Goal: Ask a question

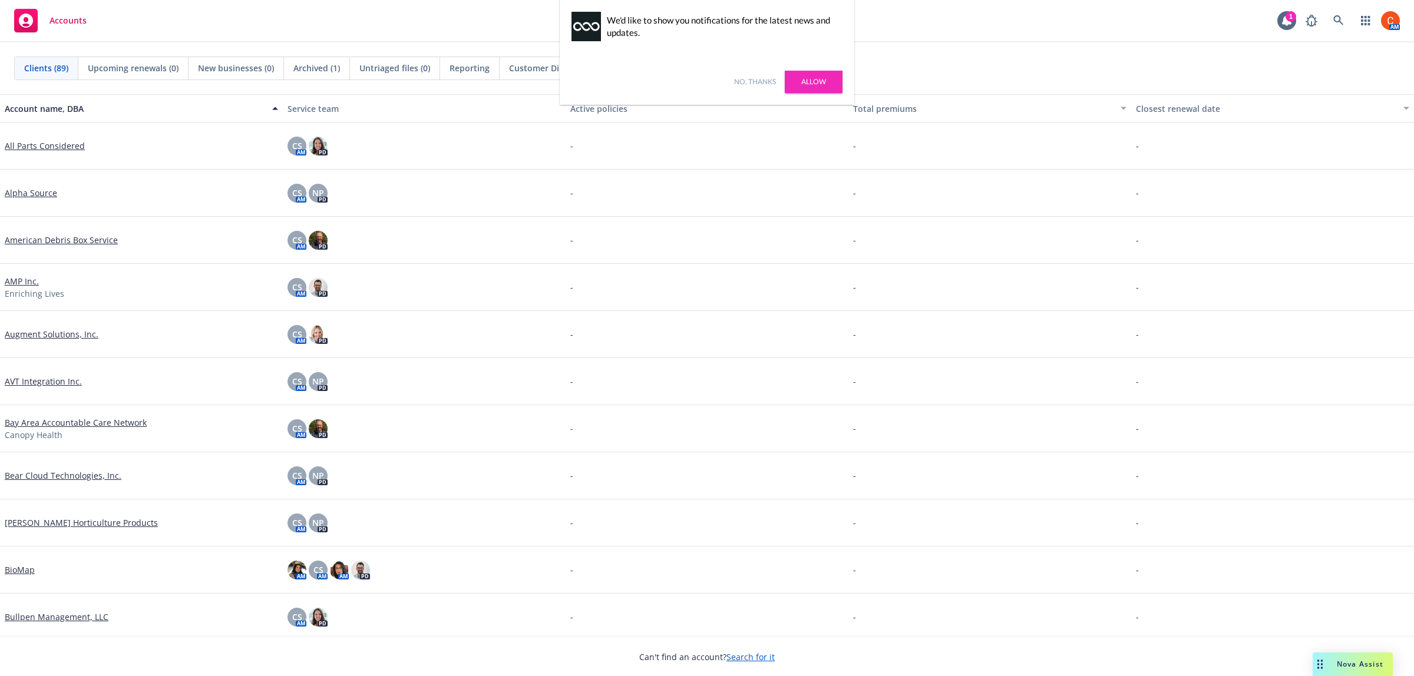
click at [1359, 662] on span "Nova Assist" at bounding box center [1360, 664] width 47 height 10
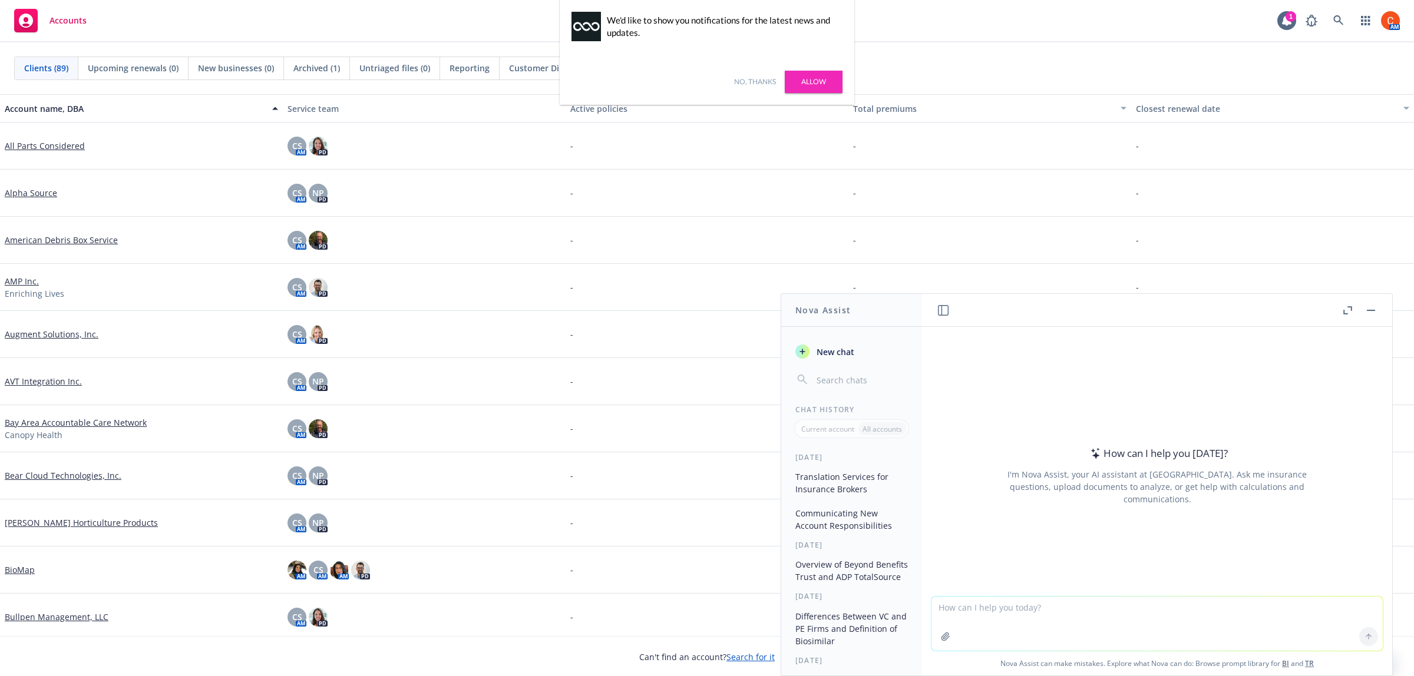
click at [982, 604] on textarea at bounding box center [1156, 624] width 451 height 54
drag, startPoint x: 15, startPoint y: 0, endPoint x: 251, endPoint y: 9, distance: 235.8
click at [250, 9] on div "Accounts 1 AM" at bounding box center [707, 21] width 1414 height 42
click at [1044, 625] on textarea at bounding box center [1156, 624] width 451 height 54
type textarea "Is this accurate for a VP or HR"
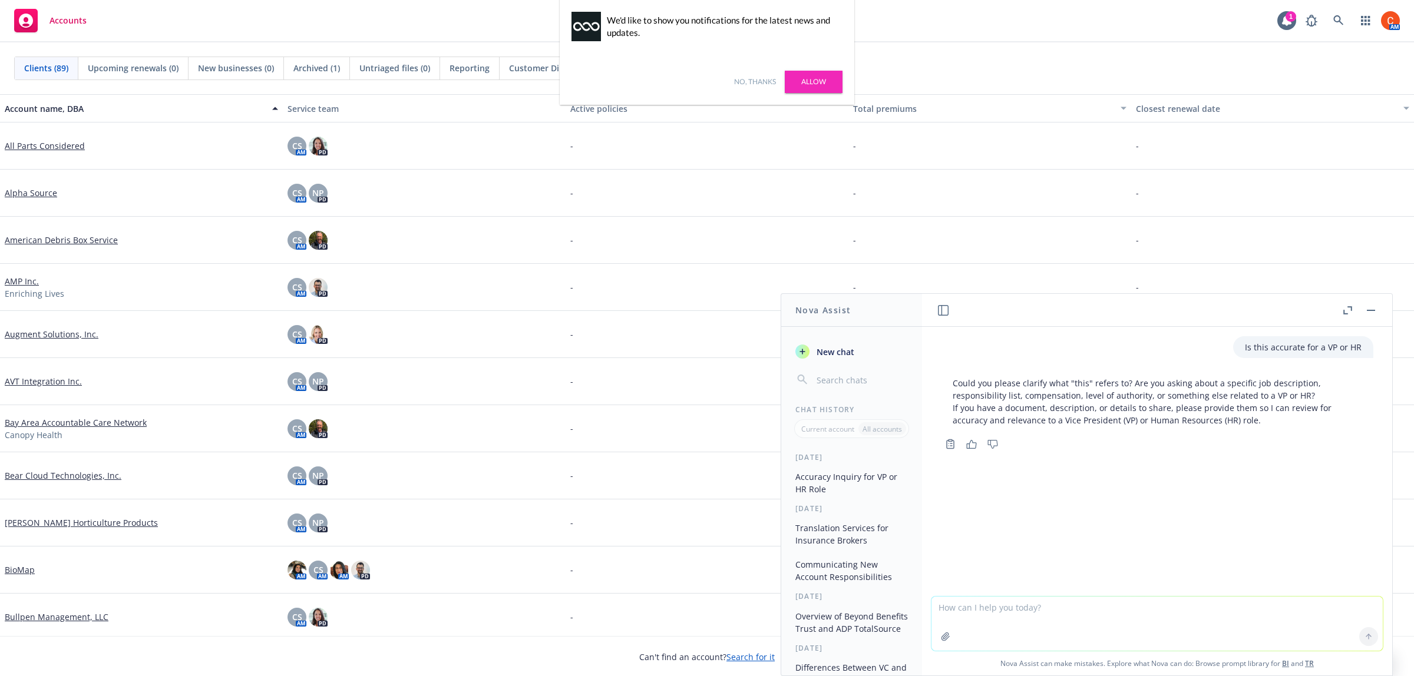
click at [941, 632] on icon "button" at bounding box center [945, 636] width 9 height 9
drag, startPoint x: 1006, startPoint y: 636, endPoint x: 1006, endPoint y: 626, distance: 10.6
click at [1006, 633] on textarea at bounding box center [1156, 624] width 451 height 54
click at [1002, 632] on textarea at bounding box center [1156, 624] width 451 height 54
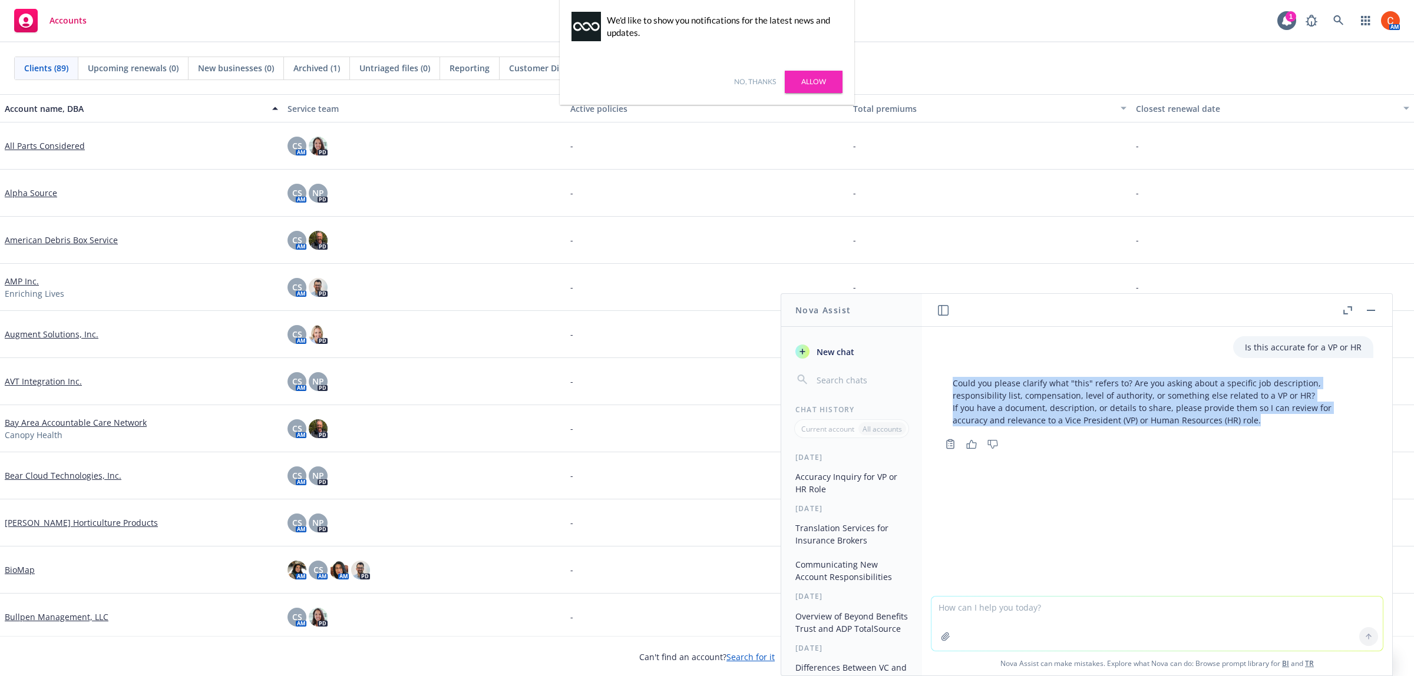
drag, startPoint x: 1265, startPoint y: 424, endPoint x: 938, endPoint y: 381, distance: 329.8
click at [938, 381] on div "Could you please clarify what "this" refers to? Are you asking about a specific…" at bounding box center [1156, 412] width 451 height 80
click at [972, 404] on p "Could you please clarify what "this" refers to? Are you asking about a specific…" at bounding box center [1157, 401] width 409 height 49
click at [959, 385] on p "Could you please clarify what "this" refers to? Are you asking about a specific…" at bounding box center [1157, 401] width 409 height 49
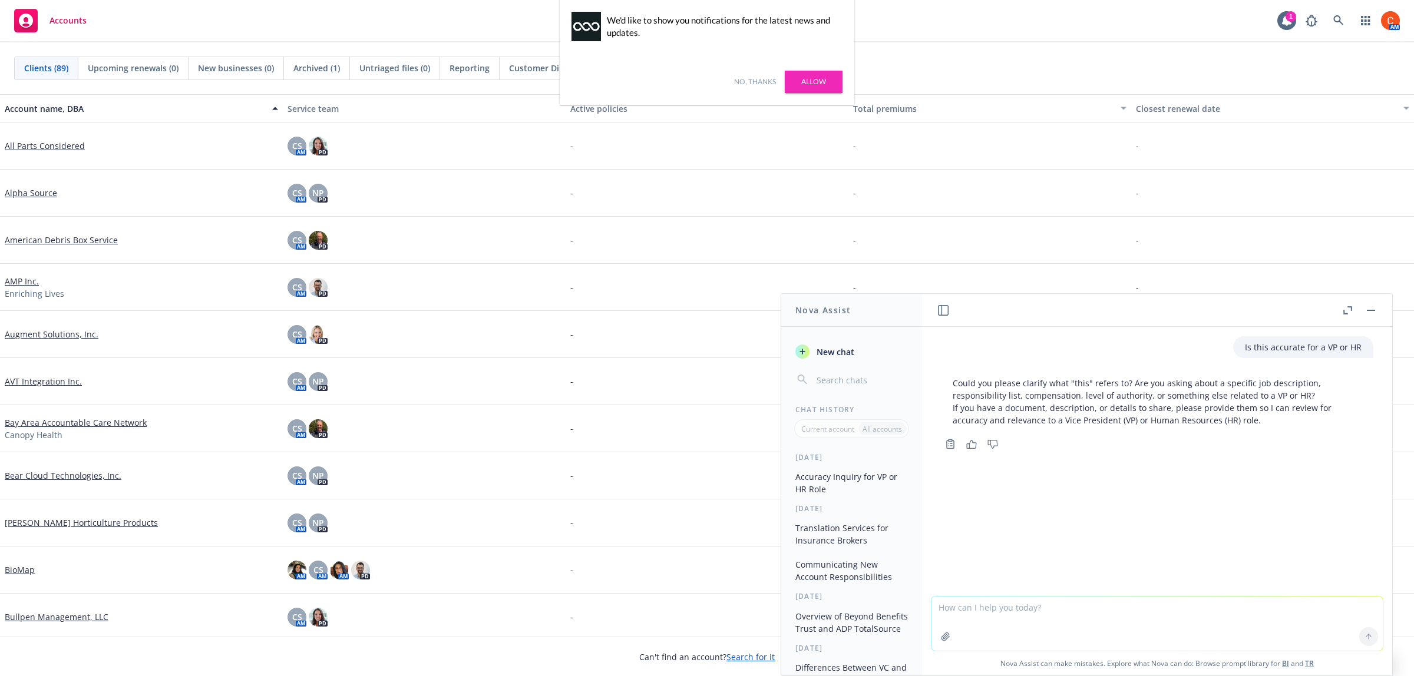
click at [950, 383] on div "Could you please clarify what "this" refers to? Are you asking about a specific…" at bounding box center [1157, 401] width 432 height 59
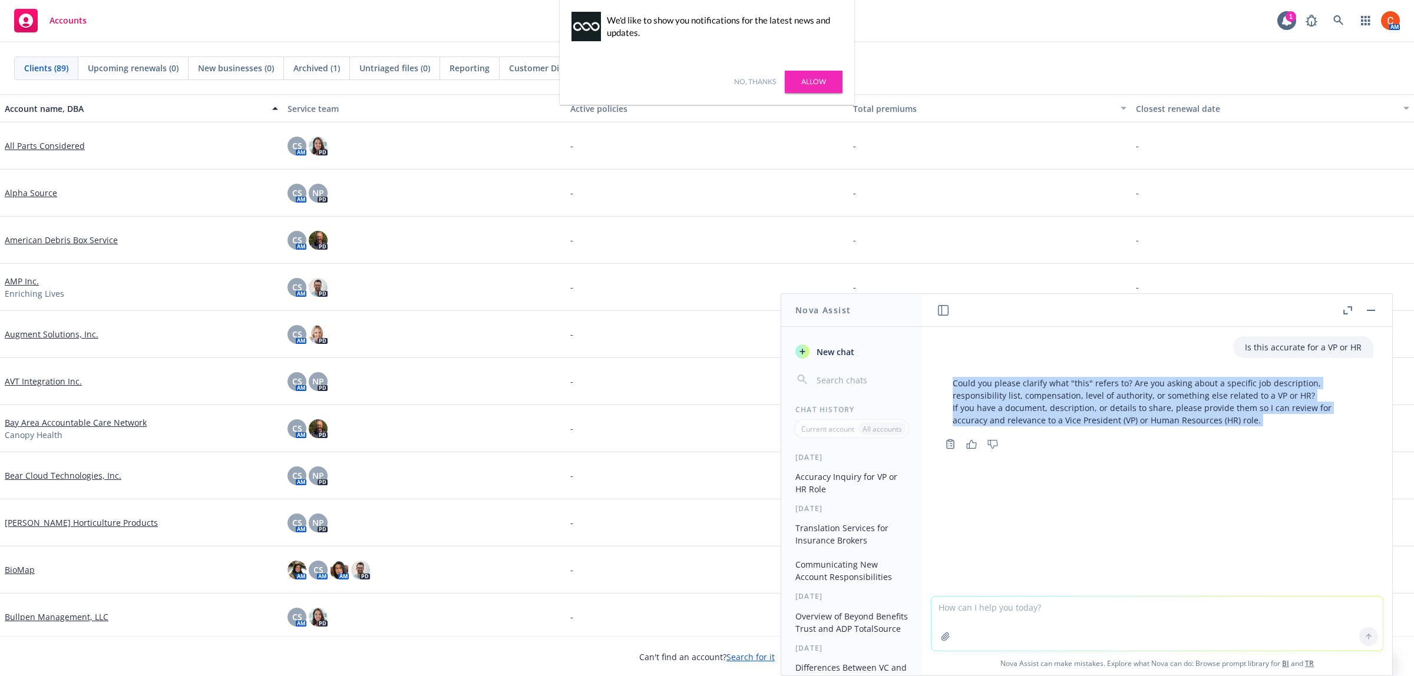
drag, startPoint x: 952, startPoint y: 383, endPoint x: 1320, endPoint y: 445, distance: 372.8
click at [1320, 445] on div "Could you please clarify what "this" refers to? Are you asking about a specific…" at bounding box center [1157, 412] width 432 height 80
click at [1320, 445] on div "Copy to clipboard Thumbs up Thumbs down" at bounding box center [1157, 444] width 432 height 16
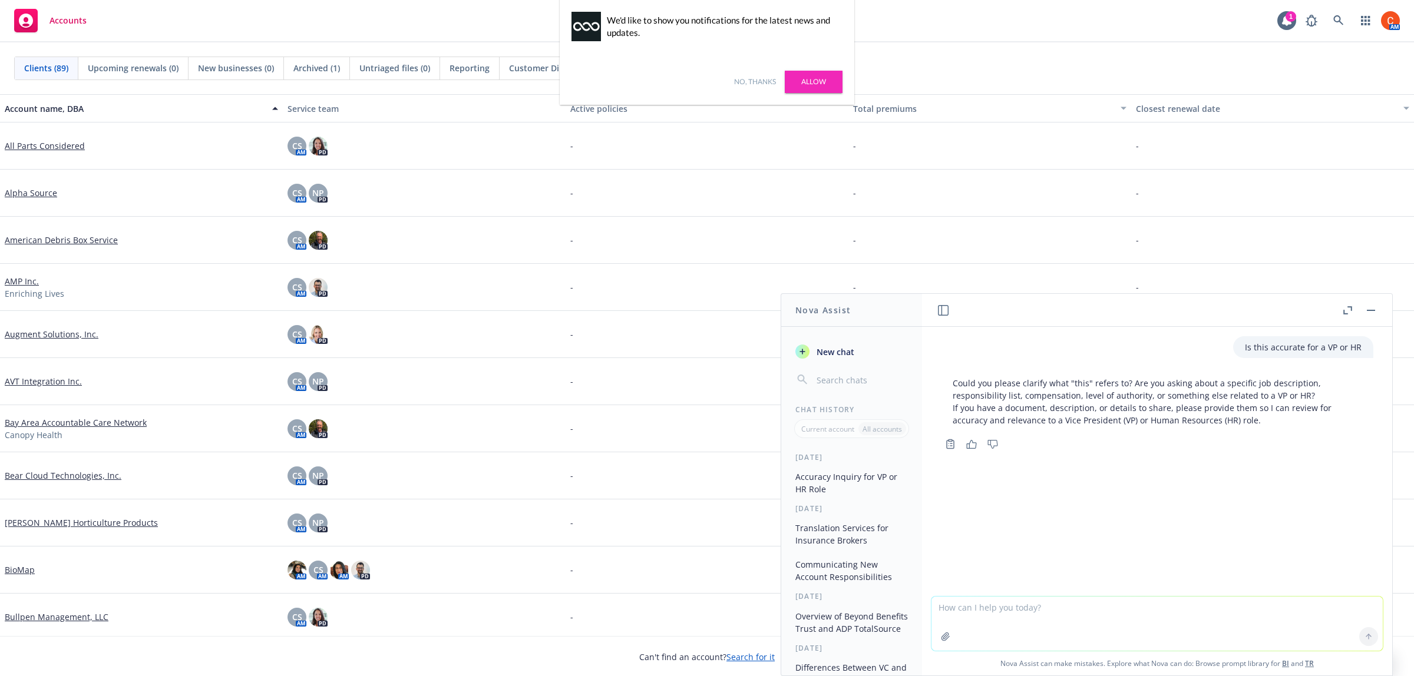
click at [1055, 619] on textarea at bounding box center [1156, 624] width 451 height 54
type textarea "Job description for a VP of HR"
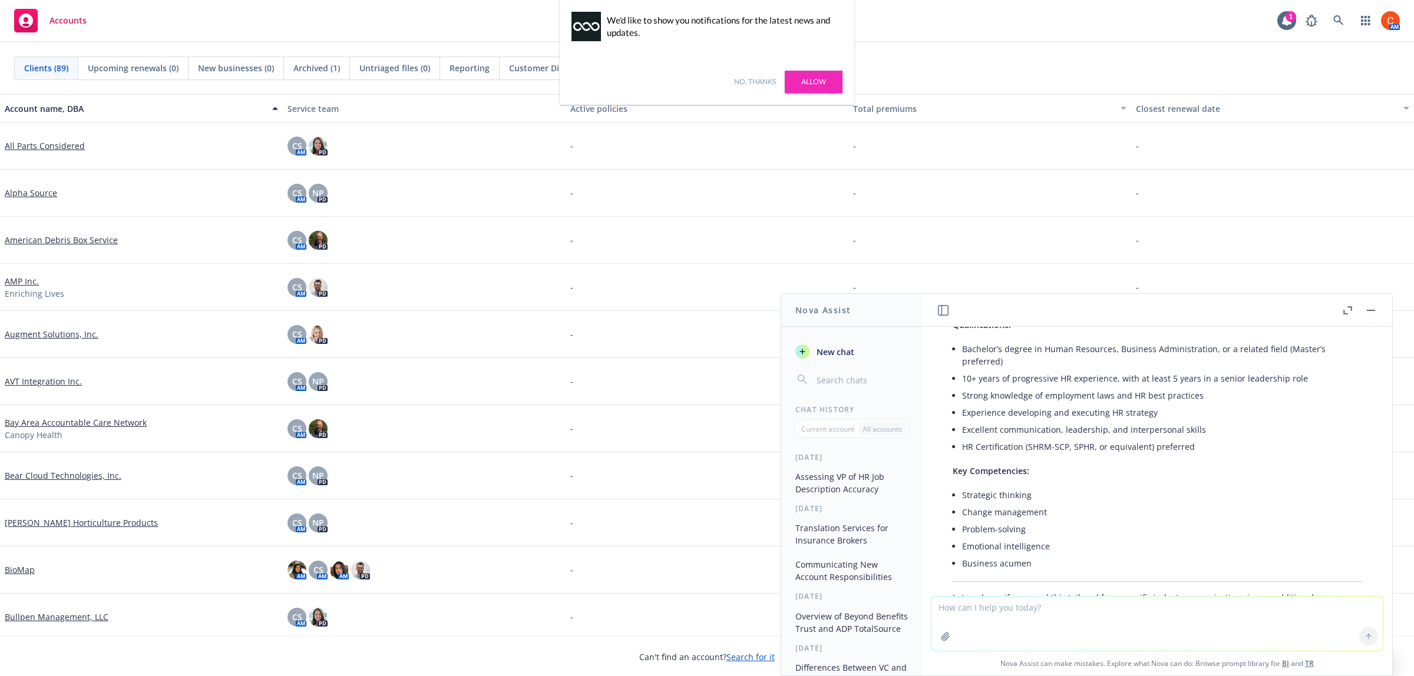
scroll to position [659, 0]
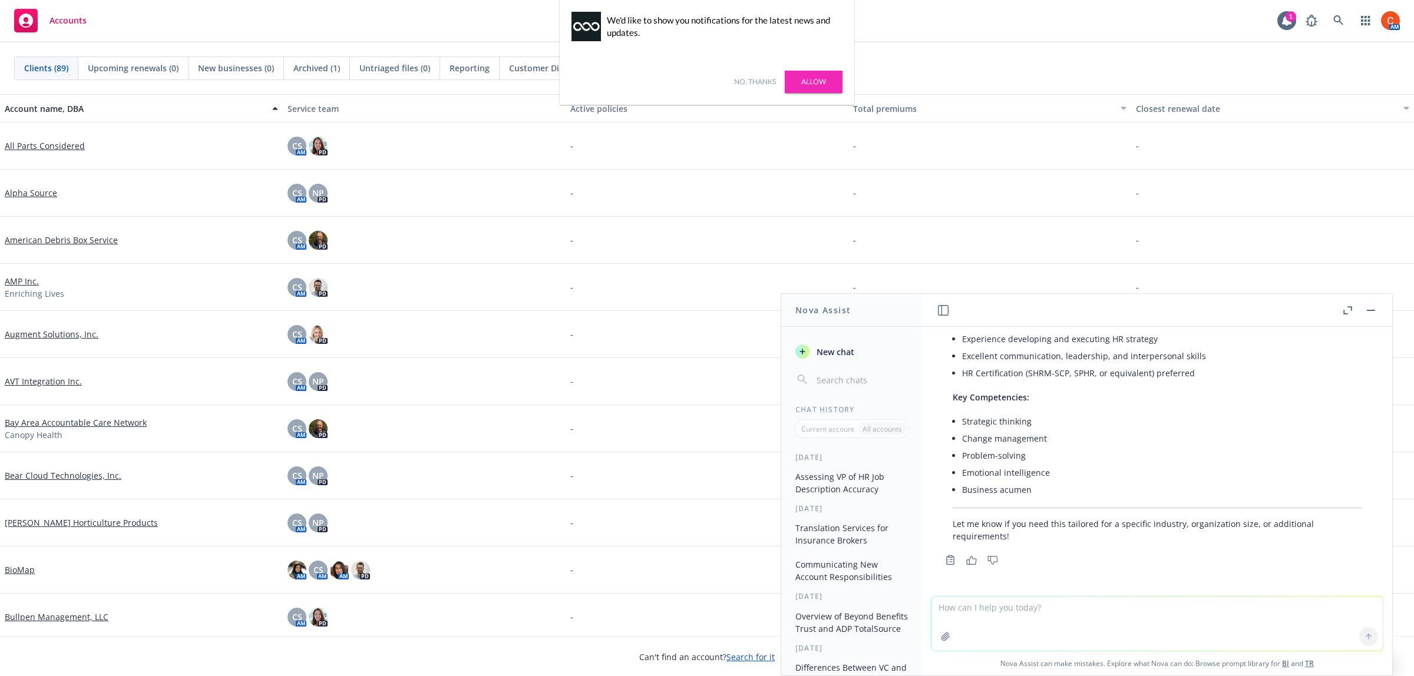
click at [999, 630] on textarea at bounding box center [1156, 624] width 451 height 54
type textarea "for a private high school"
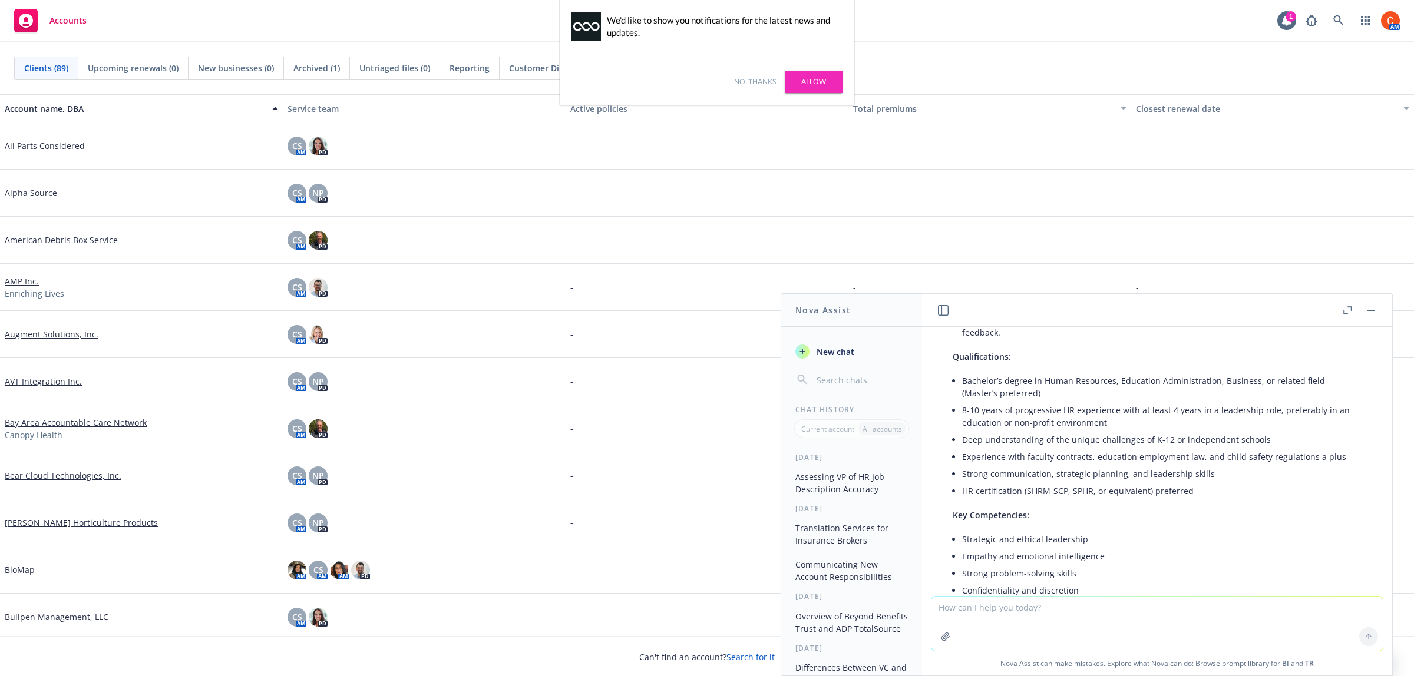
scroll to position [1468, 0]
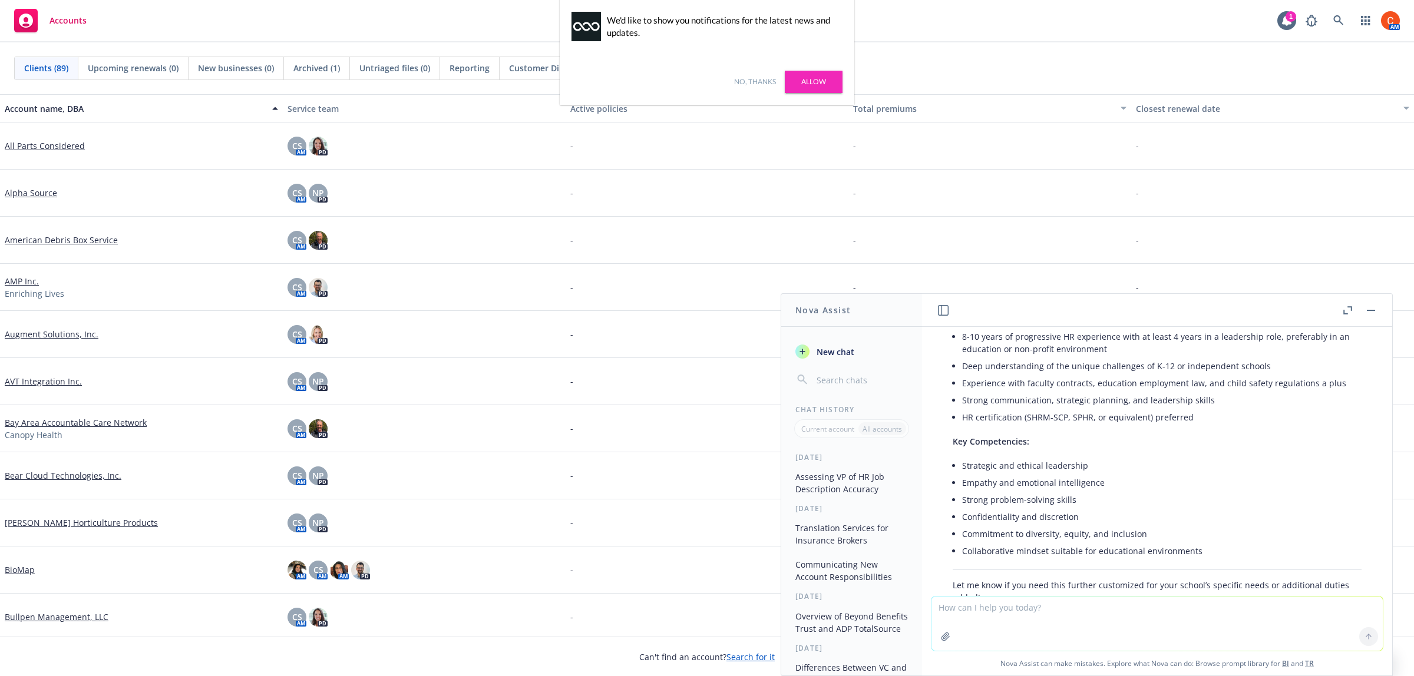
click at [764, 82] on link "No, thanks" at bounding box center [755, 82] width 42 height 11
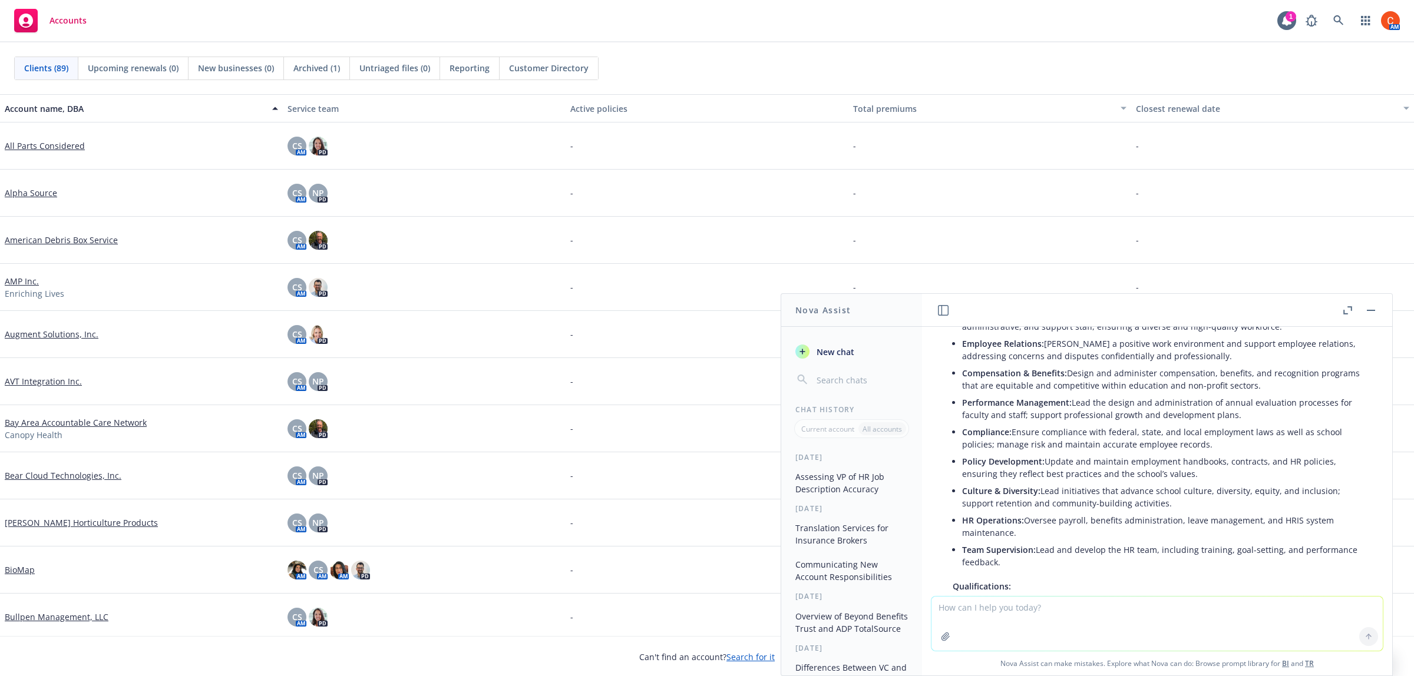
scroll to position [1247, 0]
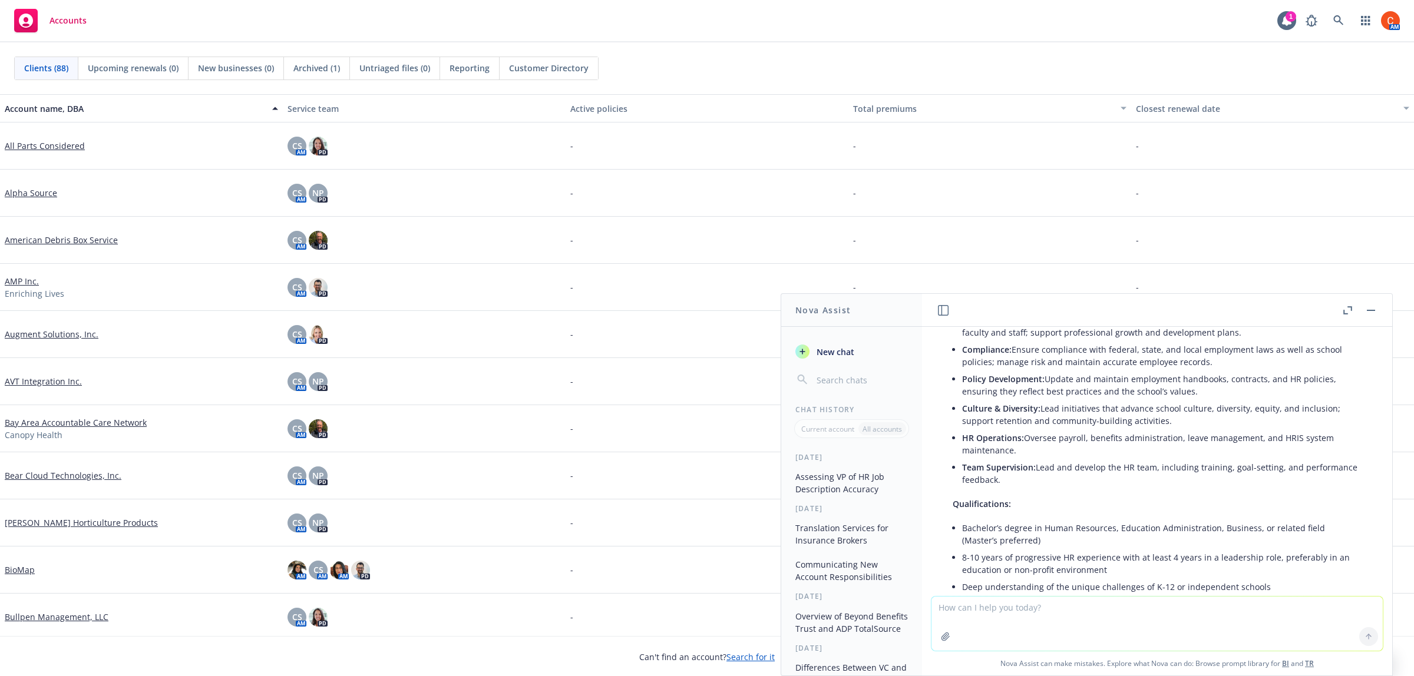
click at [1165, 577] on li "8-10 years of progressive HR experience with at least 4 years in a leadership r…" at bounding box center [1161, 563] width 399 height 29
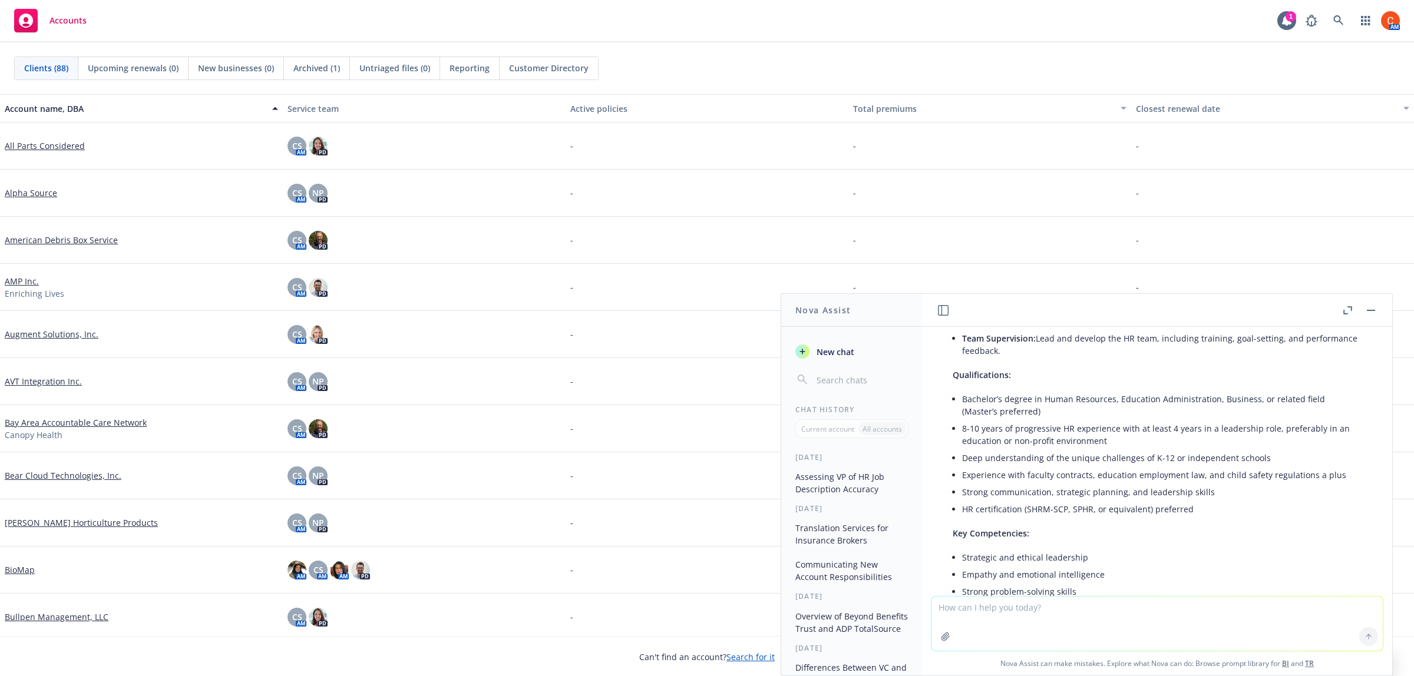
scroll to position [1395, 0]
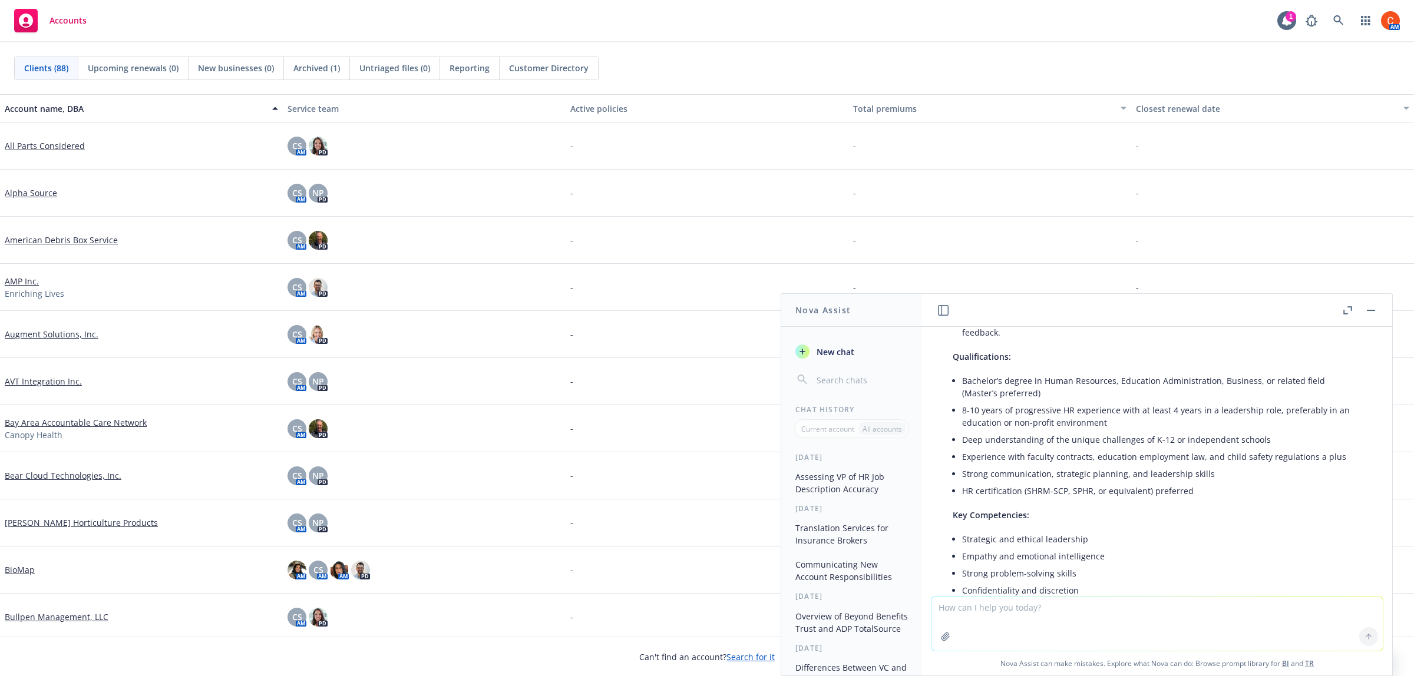
click at [986, 620] on textarea at bounding box center [1156, 624] width 451 height 54
type textarea "Combine key responsibilities into 5-7 bullets"
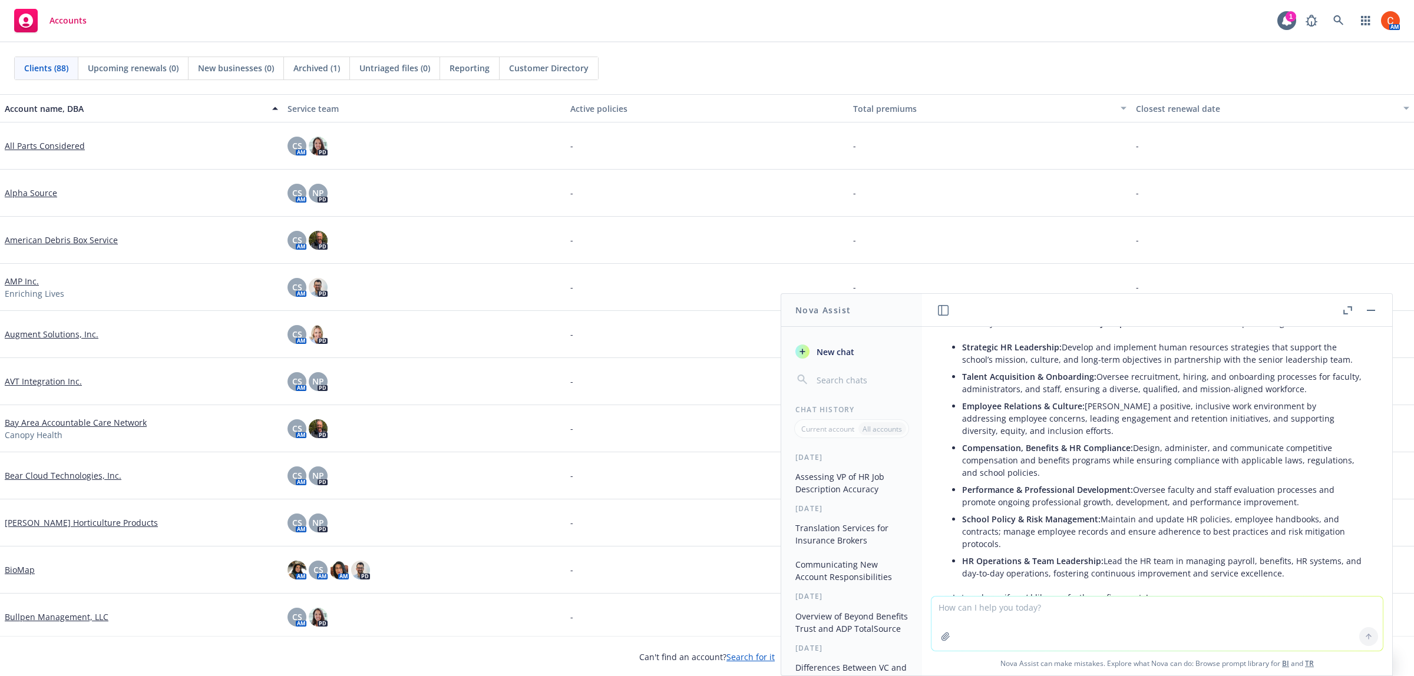
scroll to position [1909, 0]
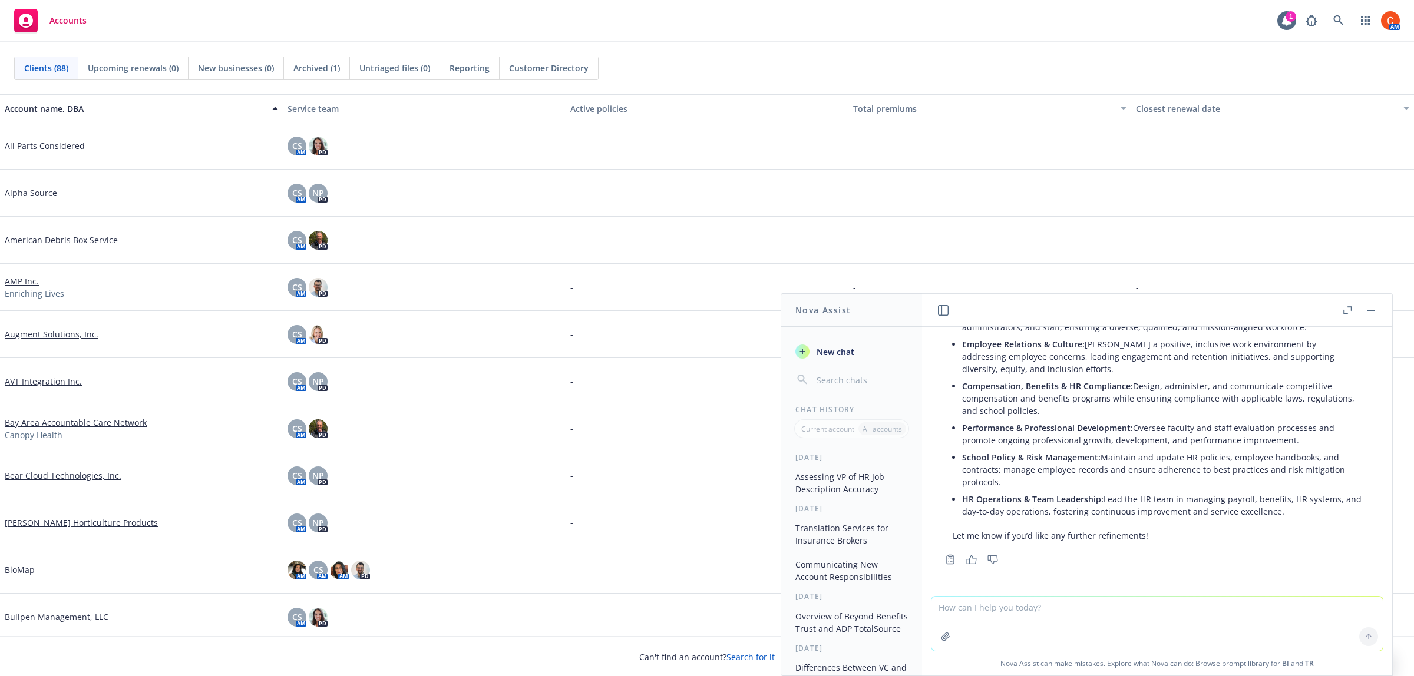
click at [1028, 617] on textarea at bounding box center [1156, 624] width 451 height 54
type textarea "How long should a job posting be"
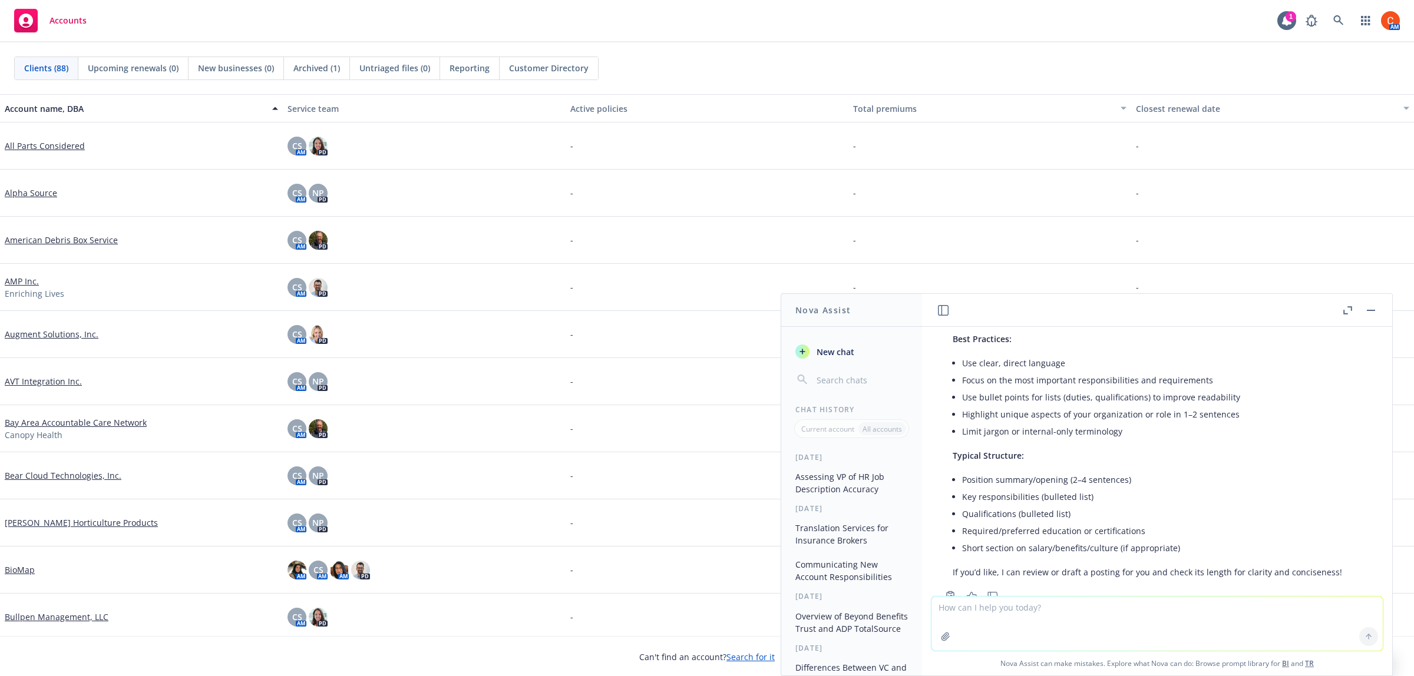
scroll to position [2364, 0]
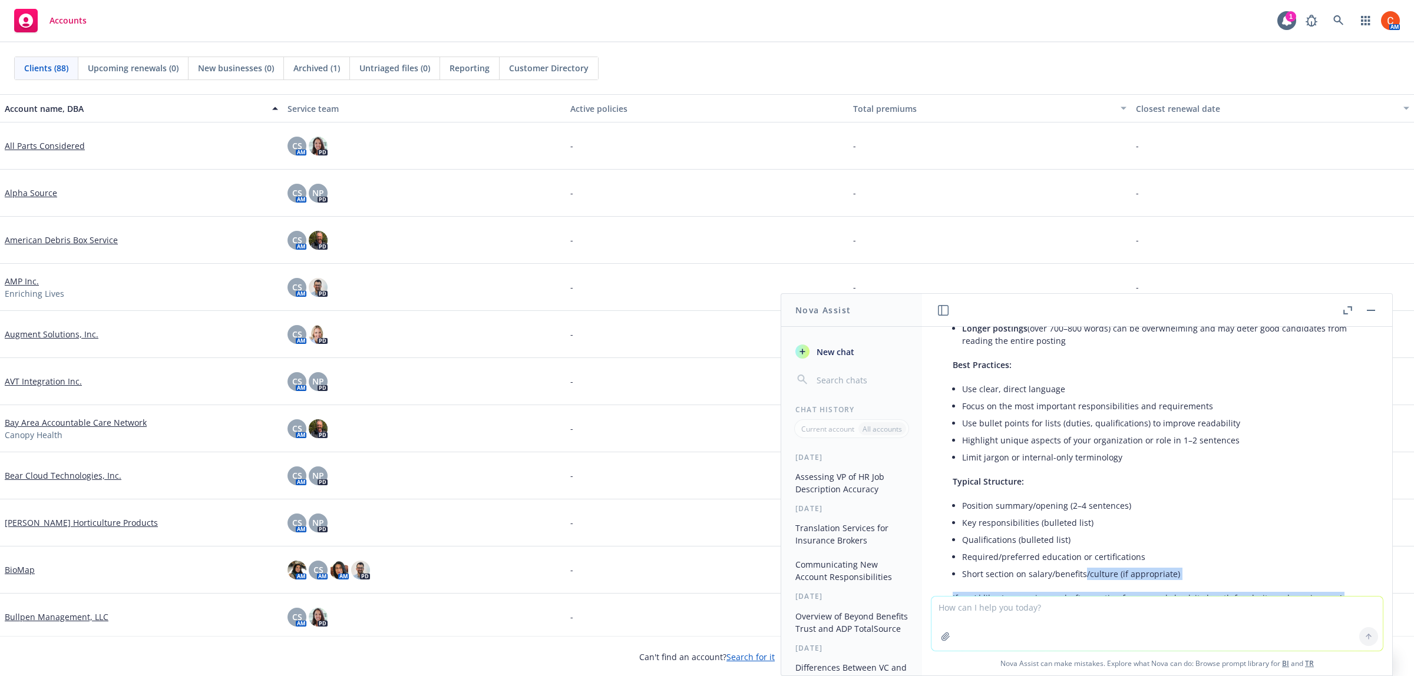
drag, startPoint x: 1084, startPoint y: 595, endPoint x: 1064, endPoint y: 609, distance: 24.2
click at [1078, 599] on div "Is this accurate for a VP or HR Could you please clarify what "this" refers to?…" at bounding box center [1157, 501] width 470 height 349
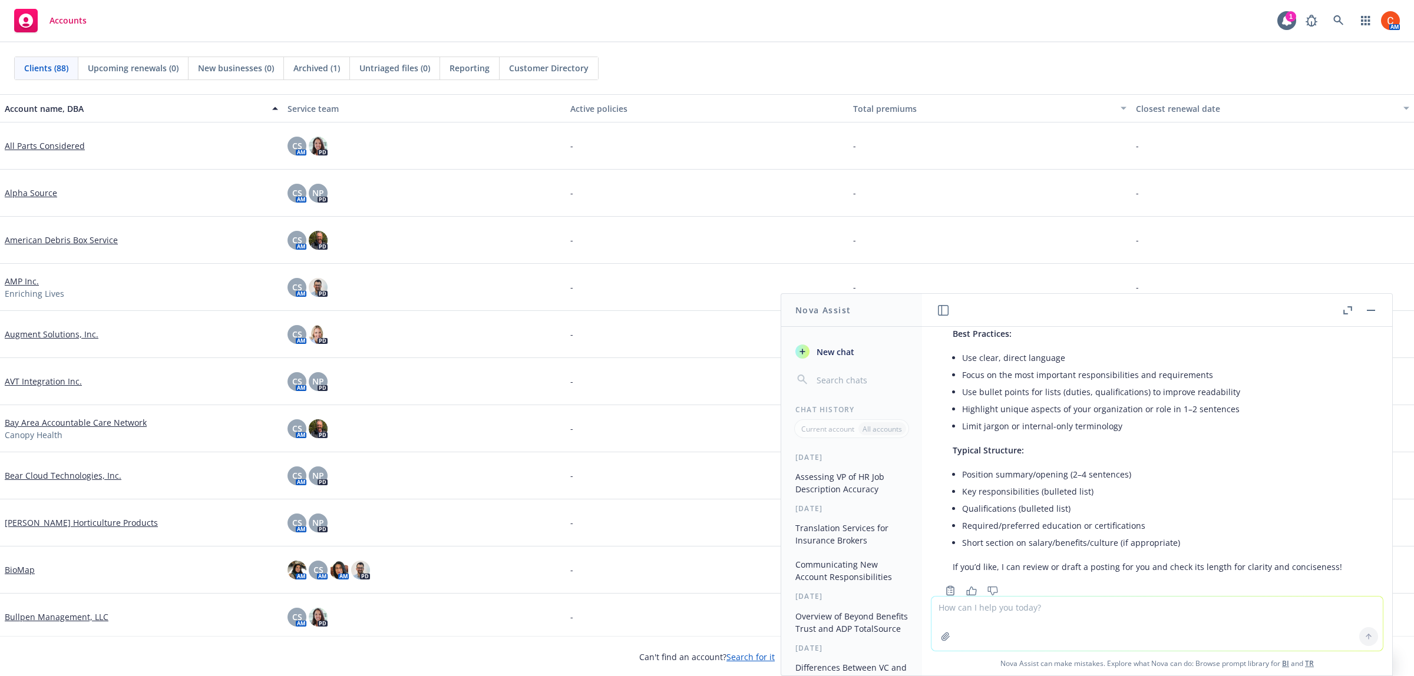
click at [1047, 614] on textarea at bounding box center [1156, 624] width 451 height 54
type textarea "What are the key responsbilities of a director of HR"
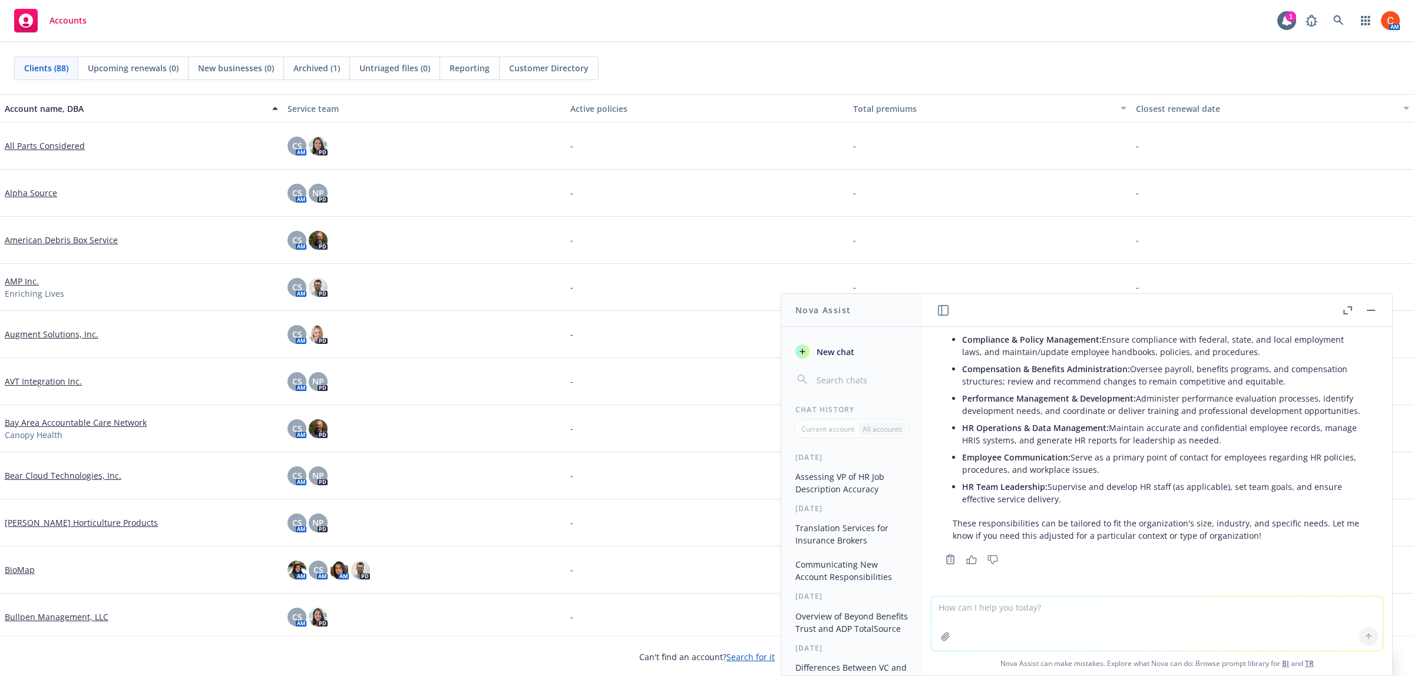
scroll to position [2876, 0]
